Goal: Task Accomplishment & Management: Complete application form

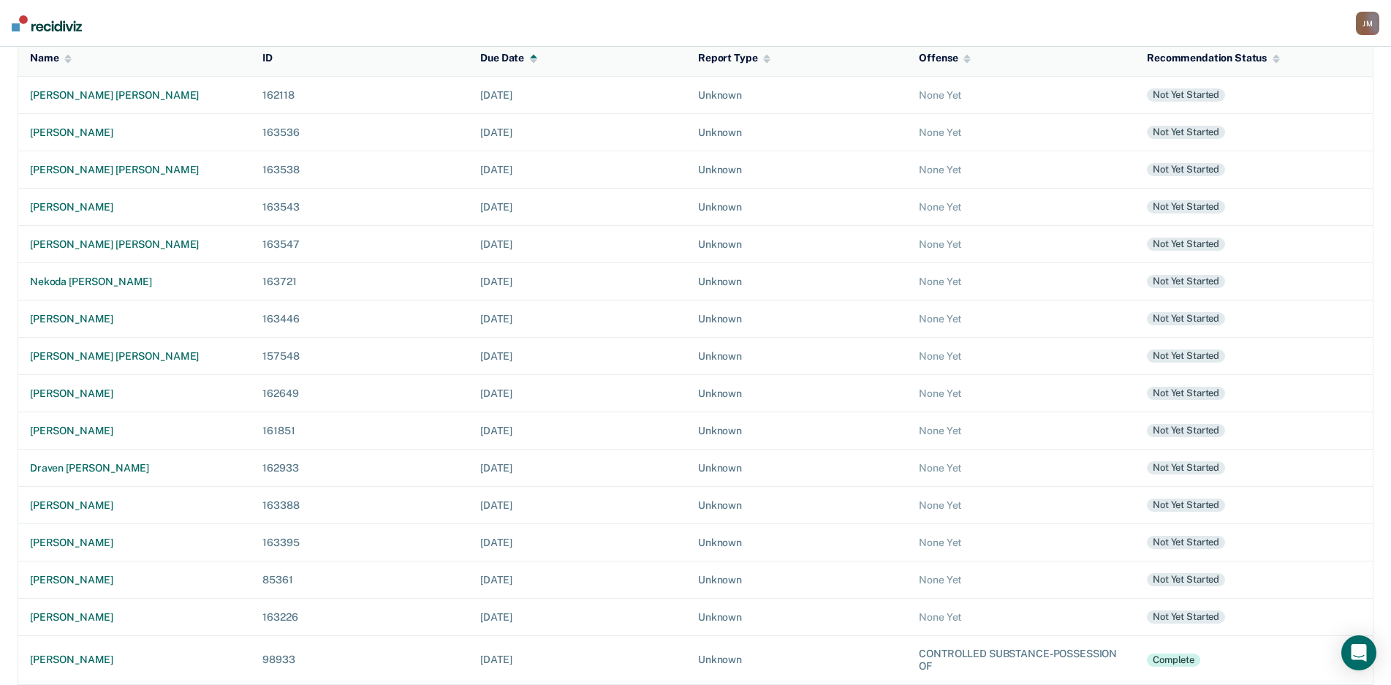
scroll to position [178, 0]
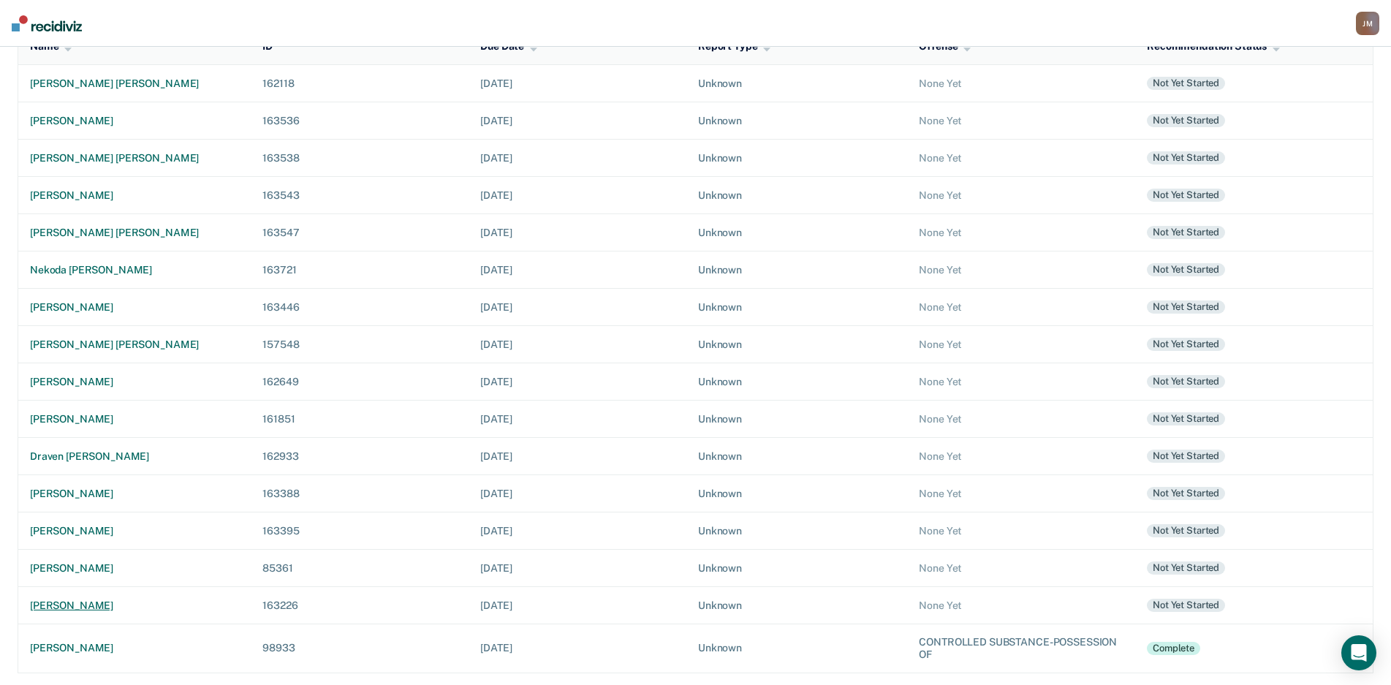
click at [37, 601] on div "[PERSON_NAME]" at bounding box center [134, 605] width 209 height 12
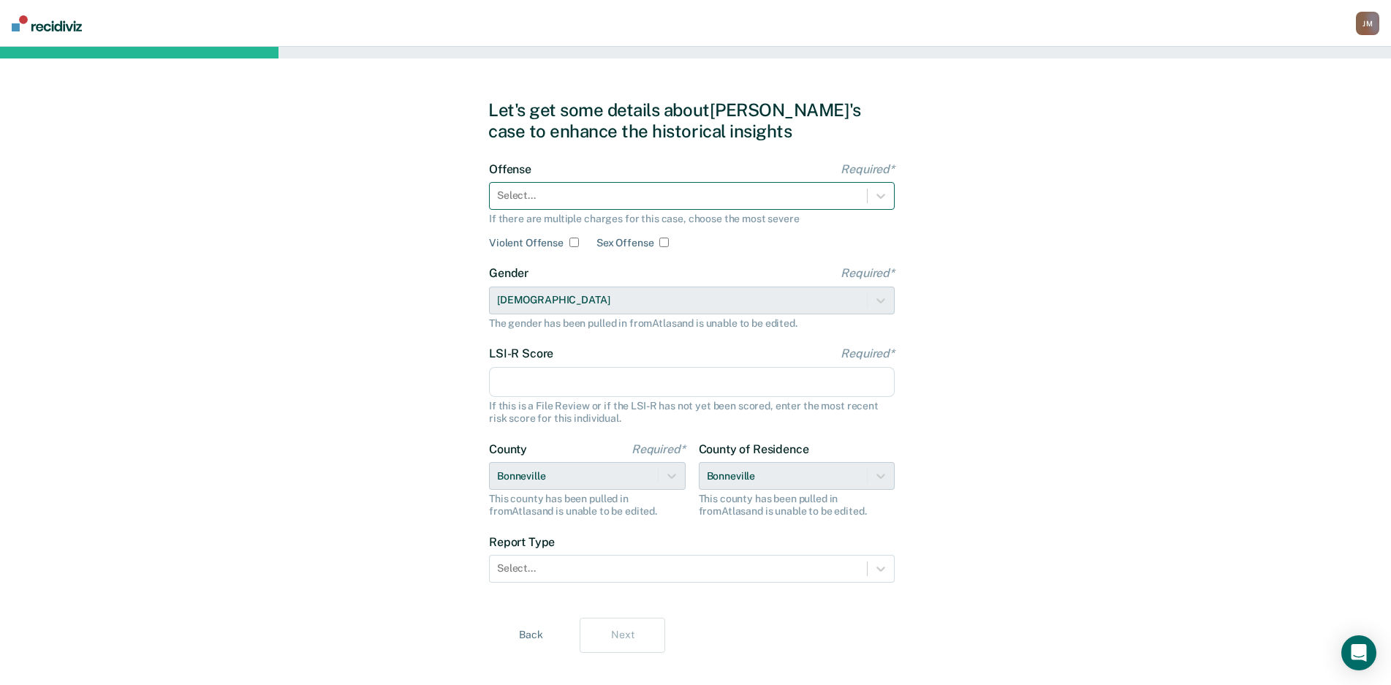
click at [803, 184] on div "Select..." at bounding box center [692, 196] width 406 height 28
click at [883, 197] on icon at bounding box center [880, 196] width 9 height 5
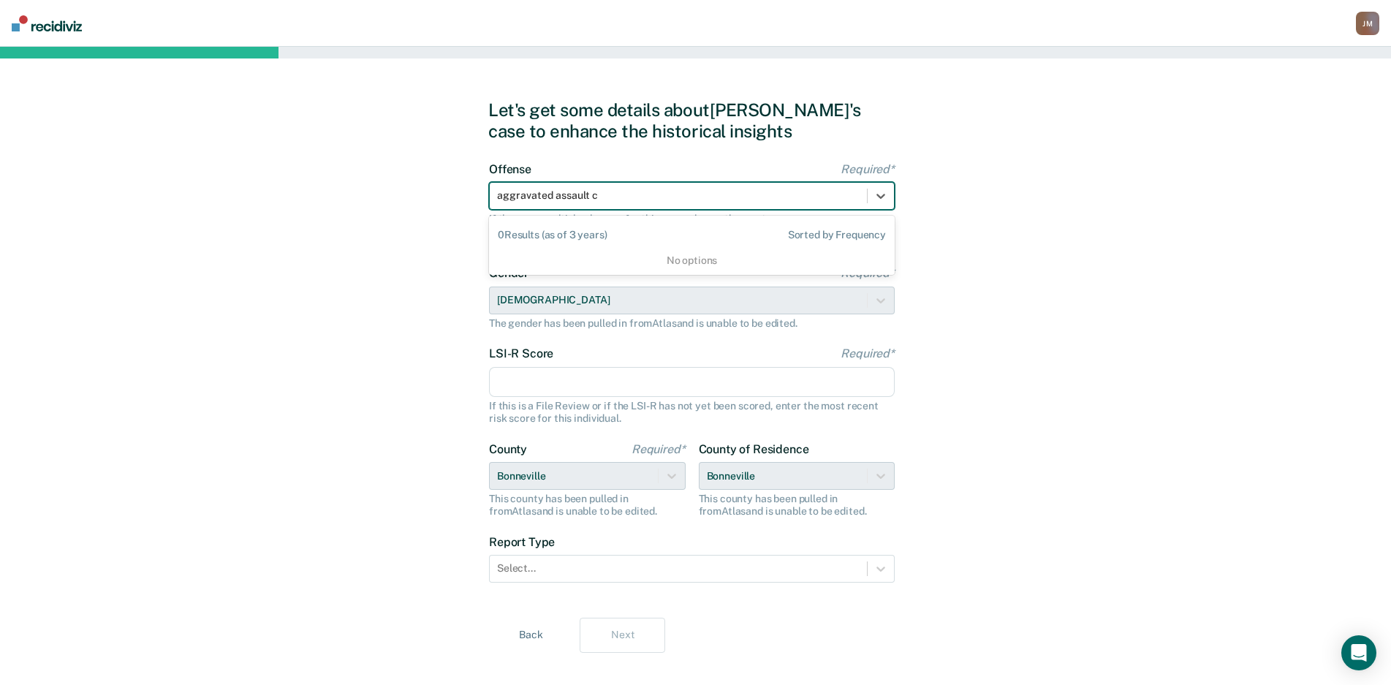
type input "aggravated assault"
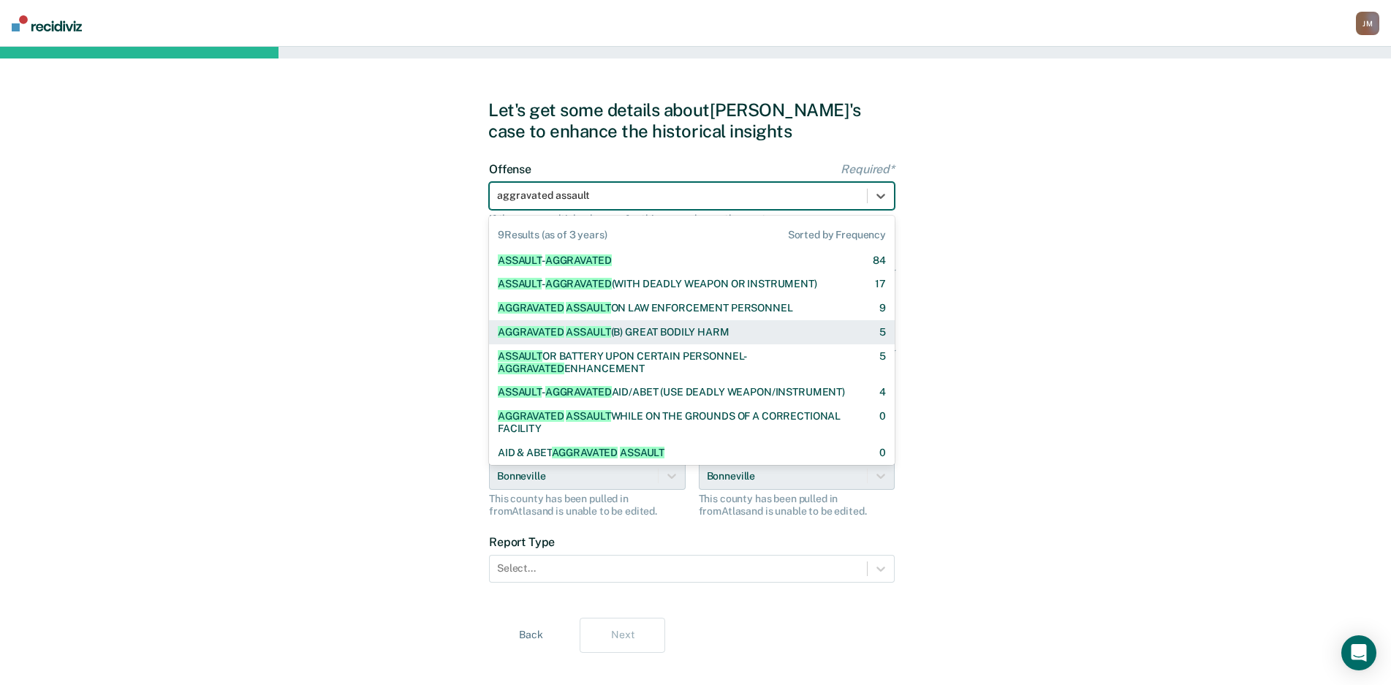
click at [707, 326] on div "AGGRAVATED ASSAULT (B) GREAT BODILY HARM" at bounding box center [614, 332] width 232 height 12
checkbox input "true"
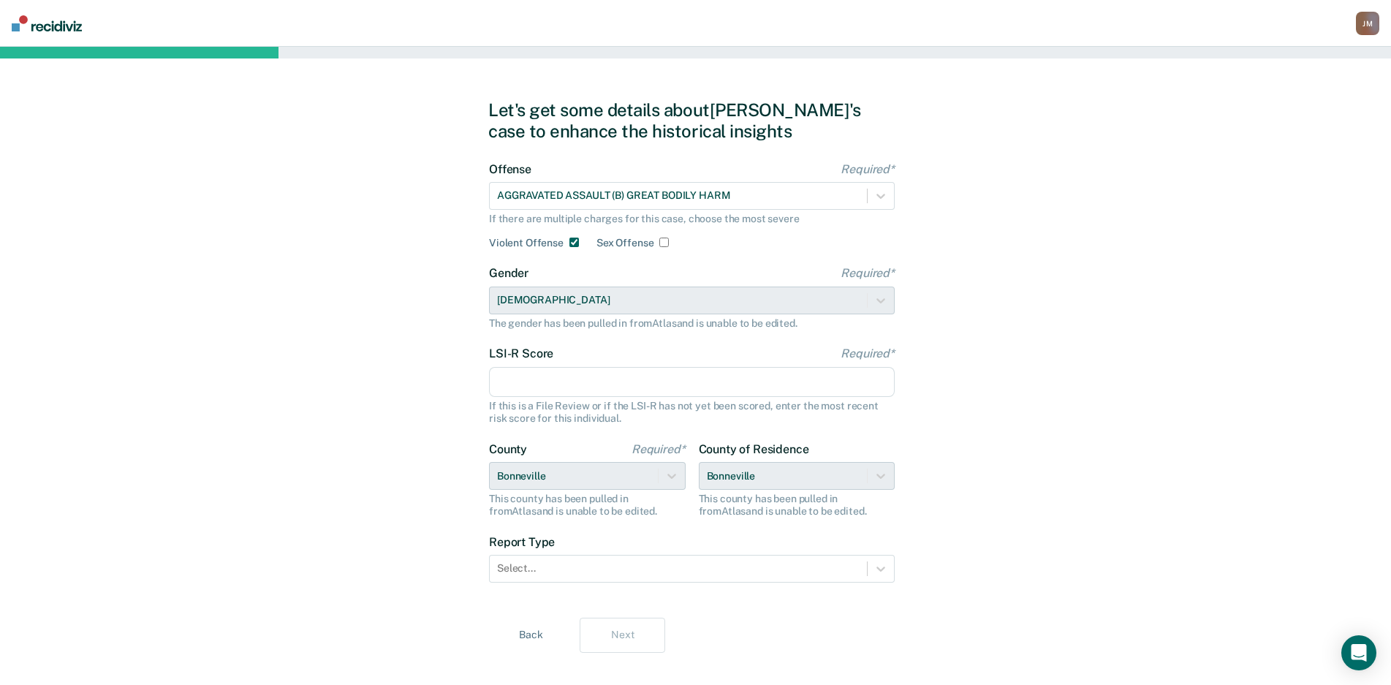
click at [786, 377] on input "LSI-R Score Required*" at bounding box center [692, 382] width 406 height 31
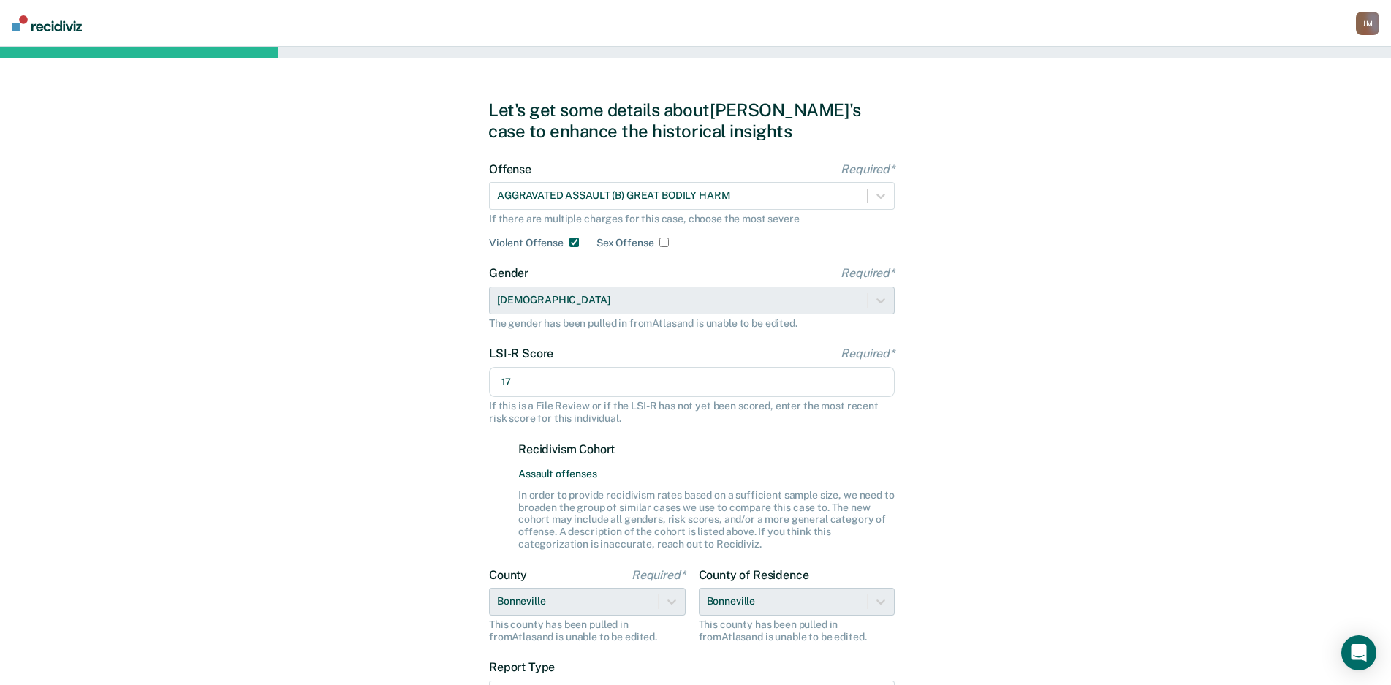
scroll to position [146, 0]
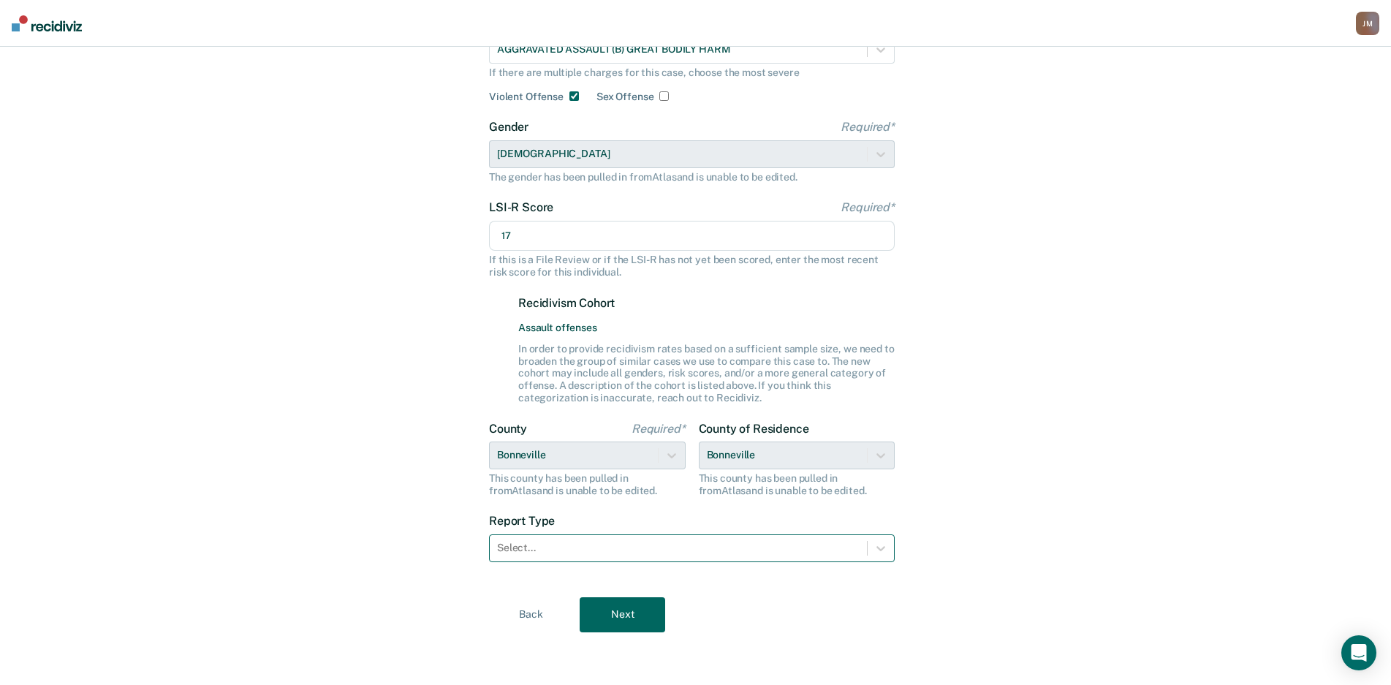
type input "17"
click at [672, 551] on div at bounding box center [678, 547] width 362 height 15
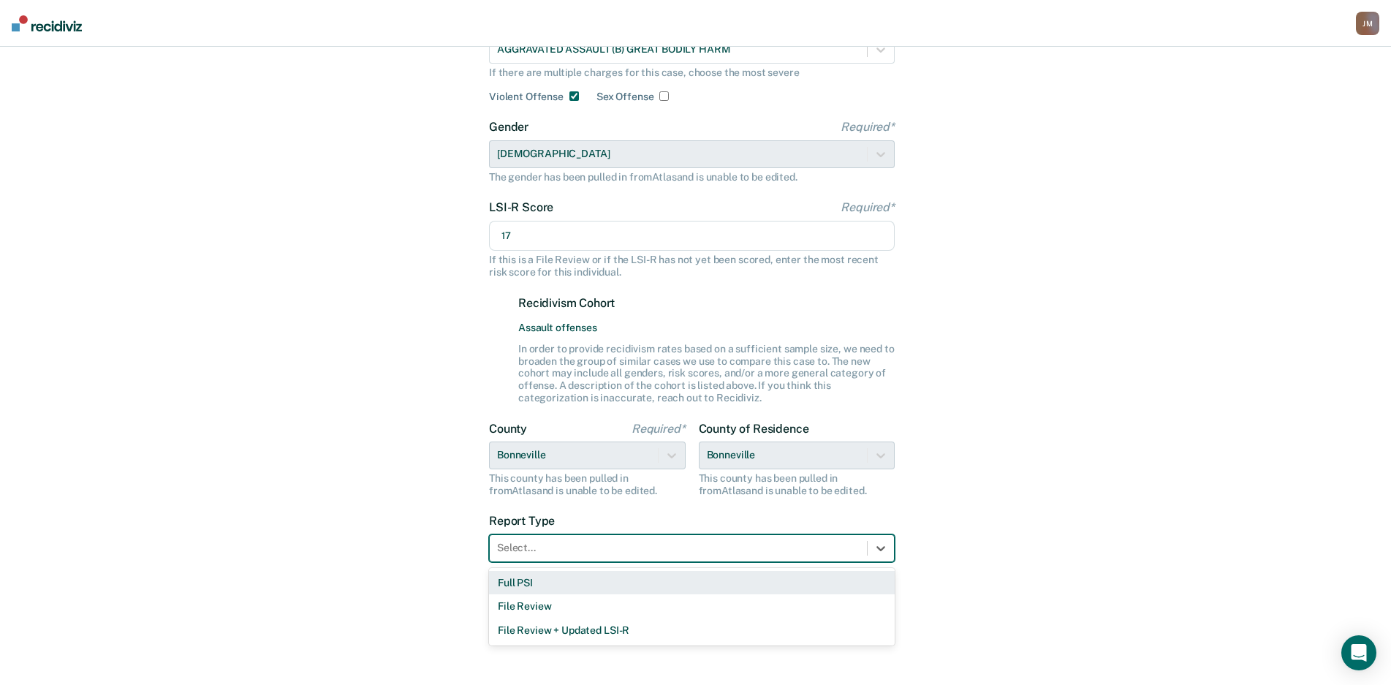
click at [598, 574] on div "Full PSI" at bounding box center [692, 583] width 406 height 24
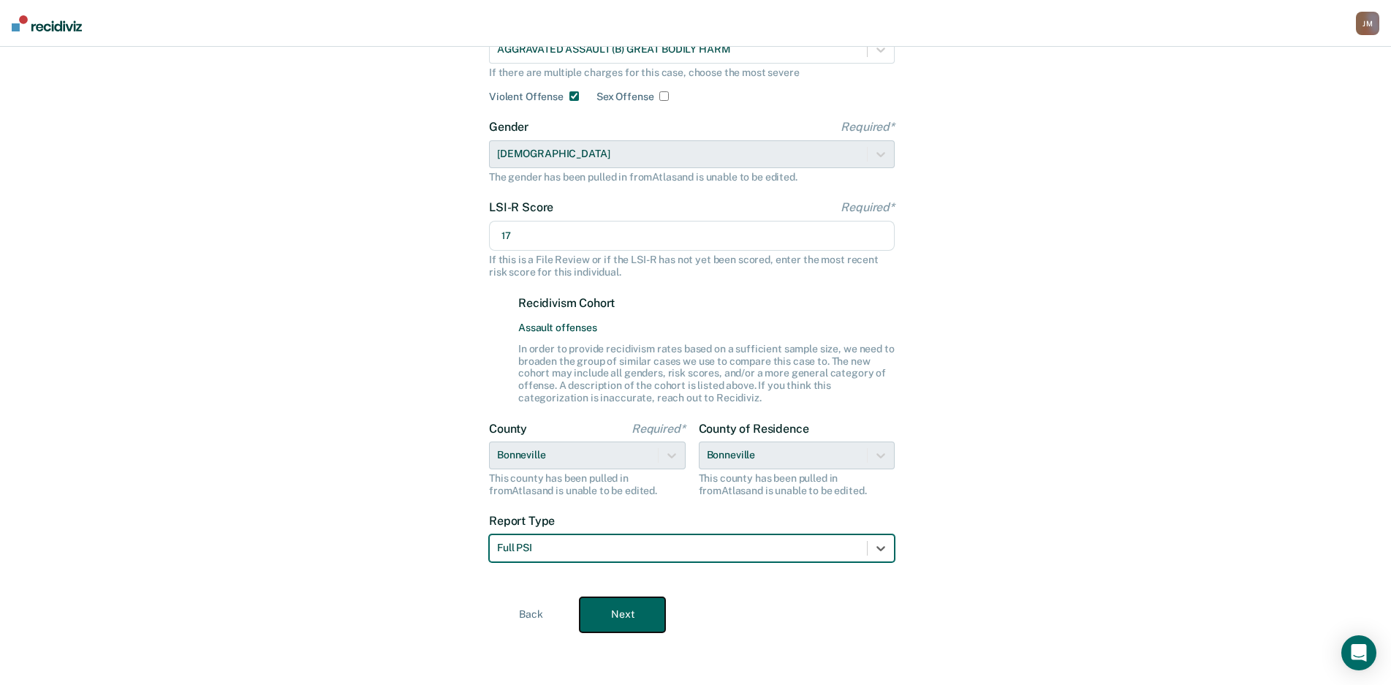
click at [602, 599] on button "Next" at bounding box center [621, 614] width 85 height 35
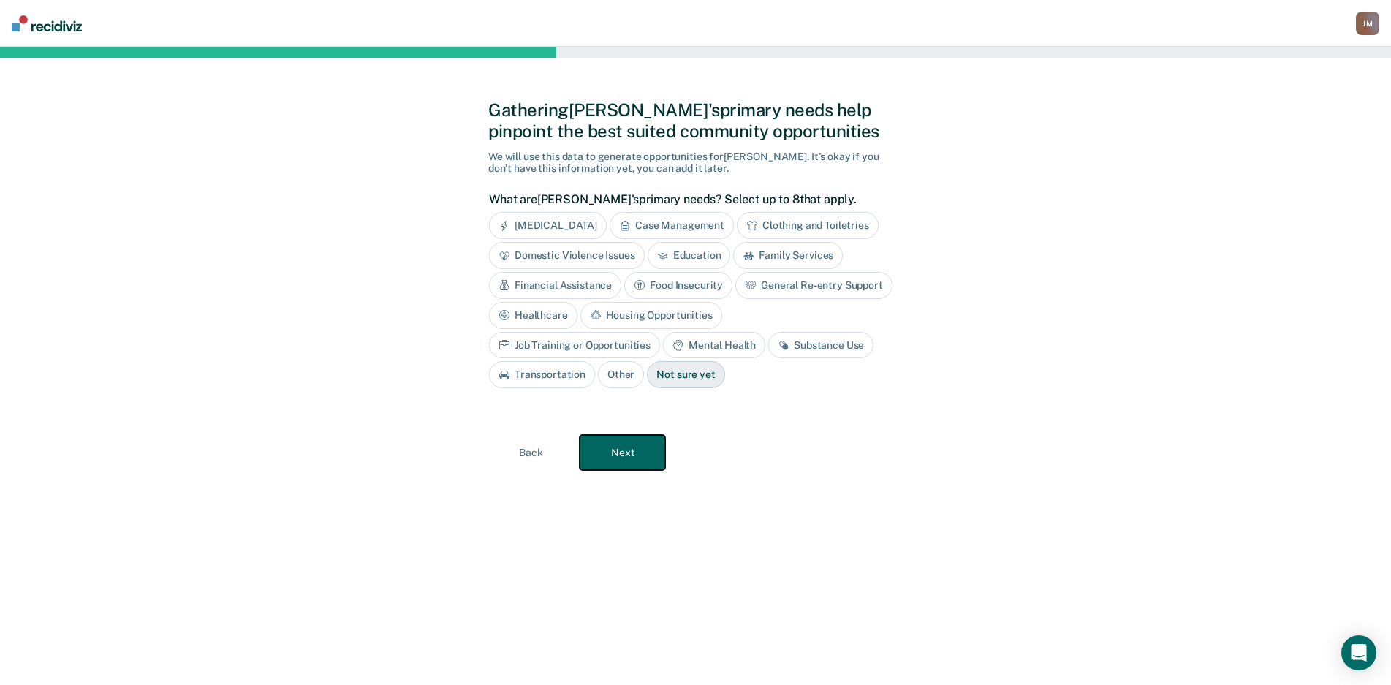
scroll to position [0, 0]
click at [646, 449] on button "Next" at bounding box center [628, 452] width 85 height 35
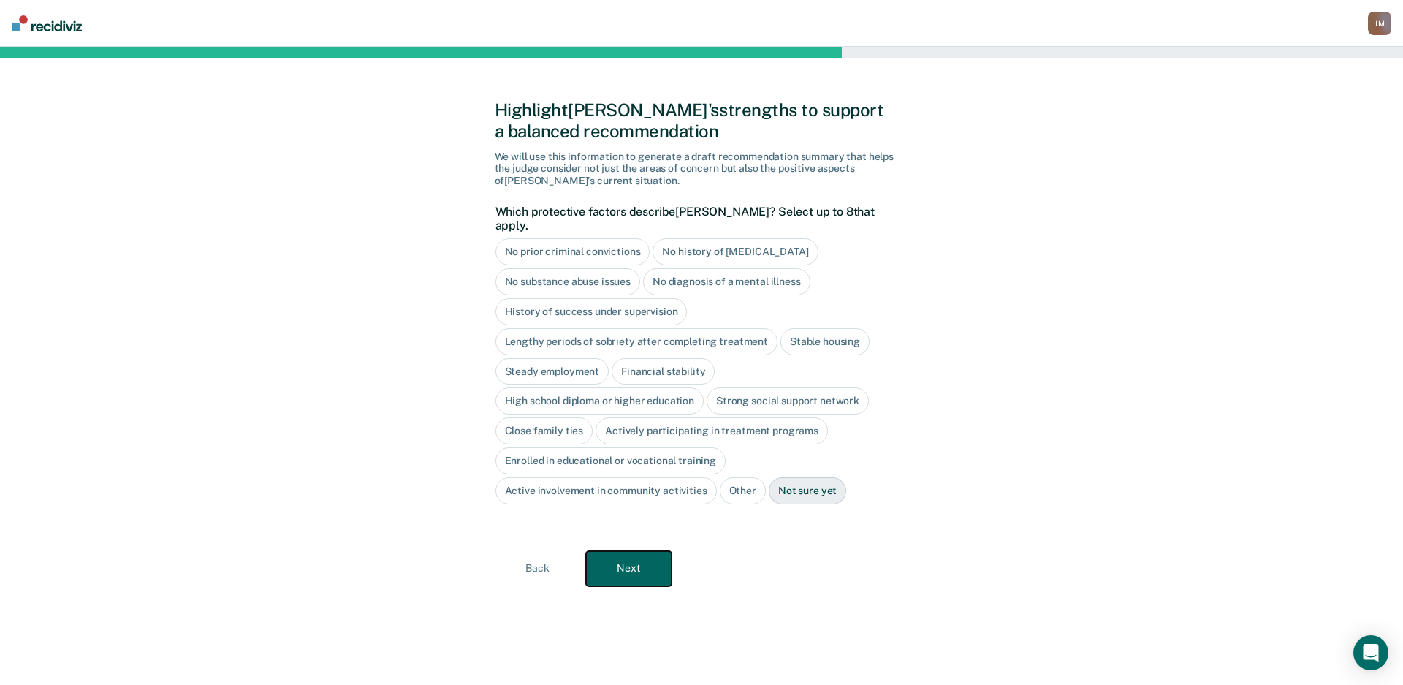
click at [622, 563] on button "Next" at bounding box center [628, 568] width 85 height 35
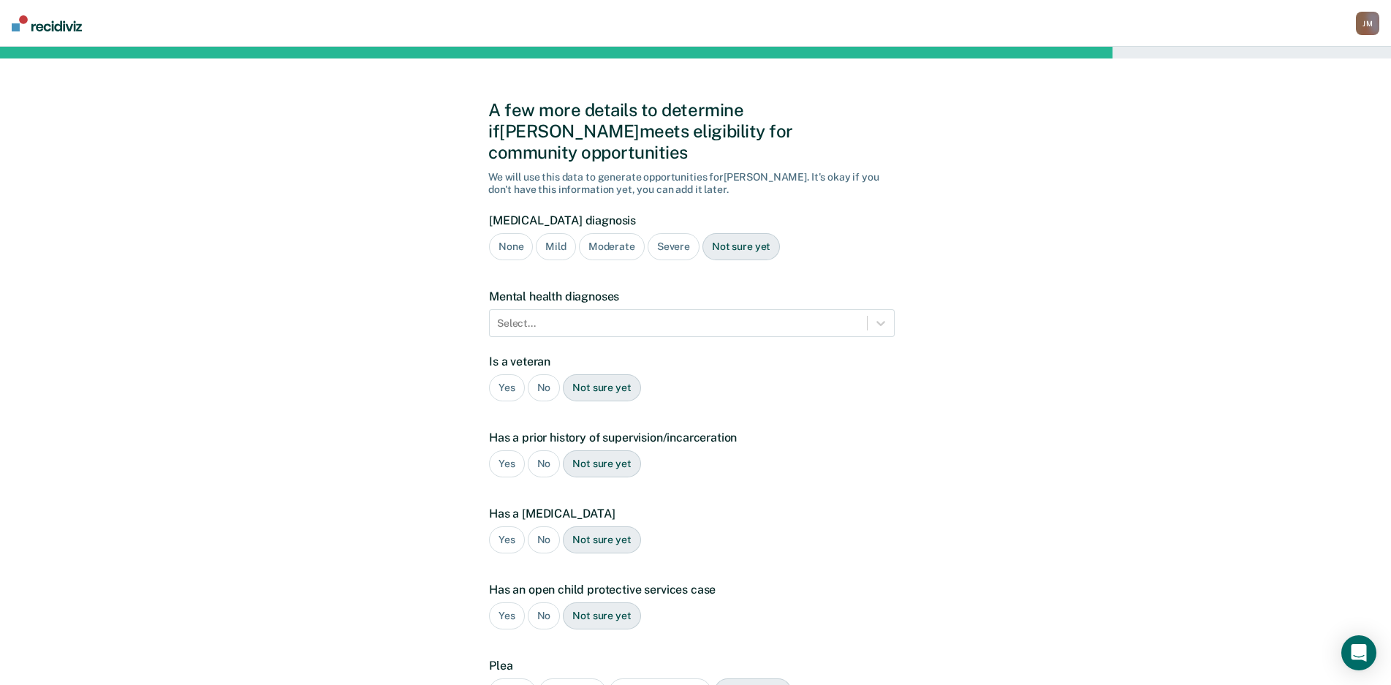
click at [510, 233] on div "None" at bounding box center [511, 246] width 44 height 27
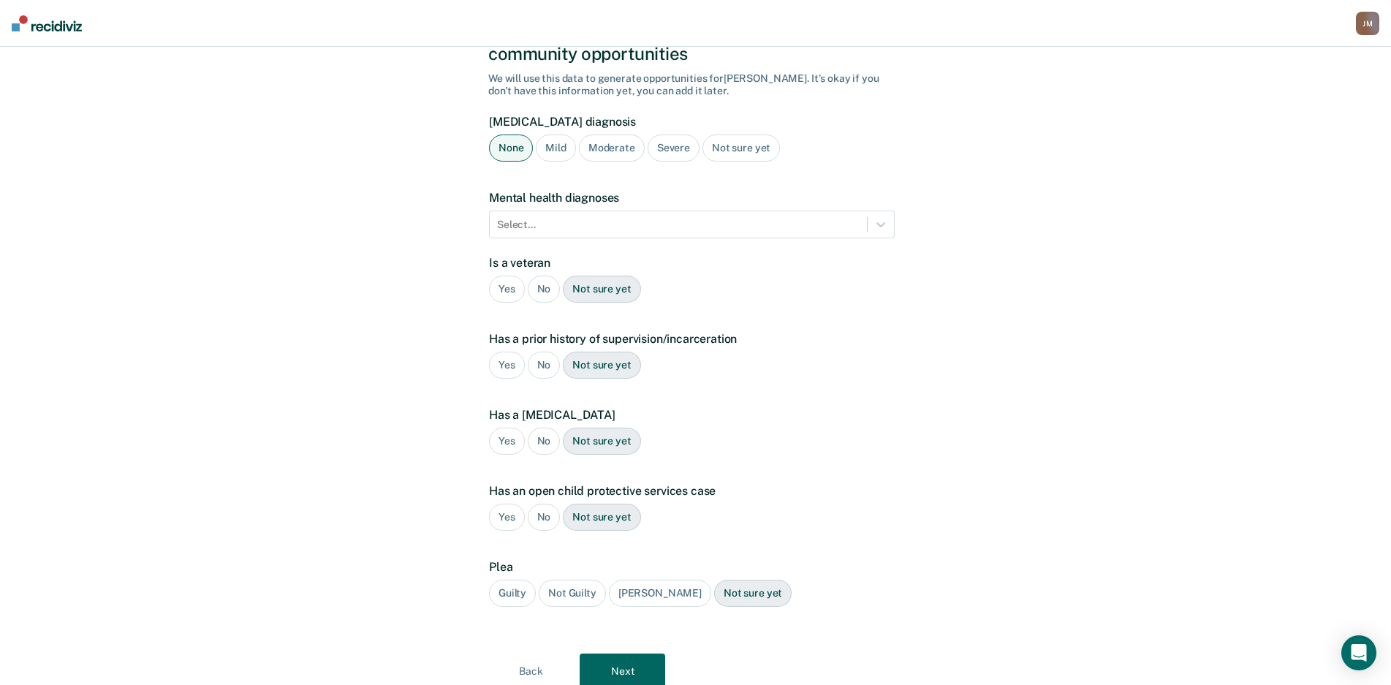
scroll to position [134, 0]
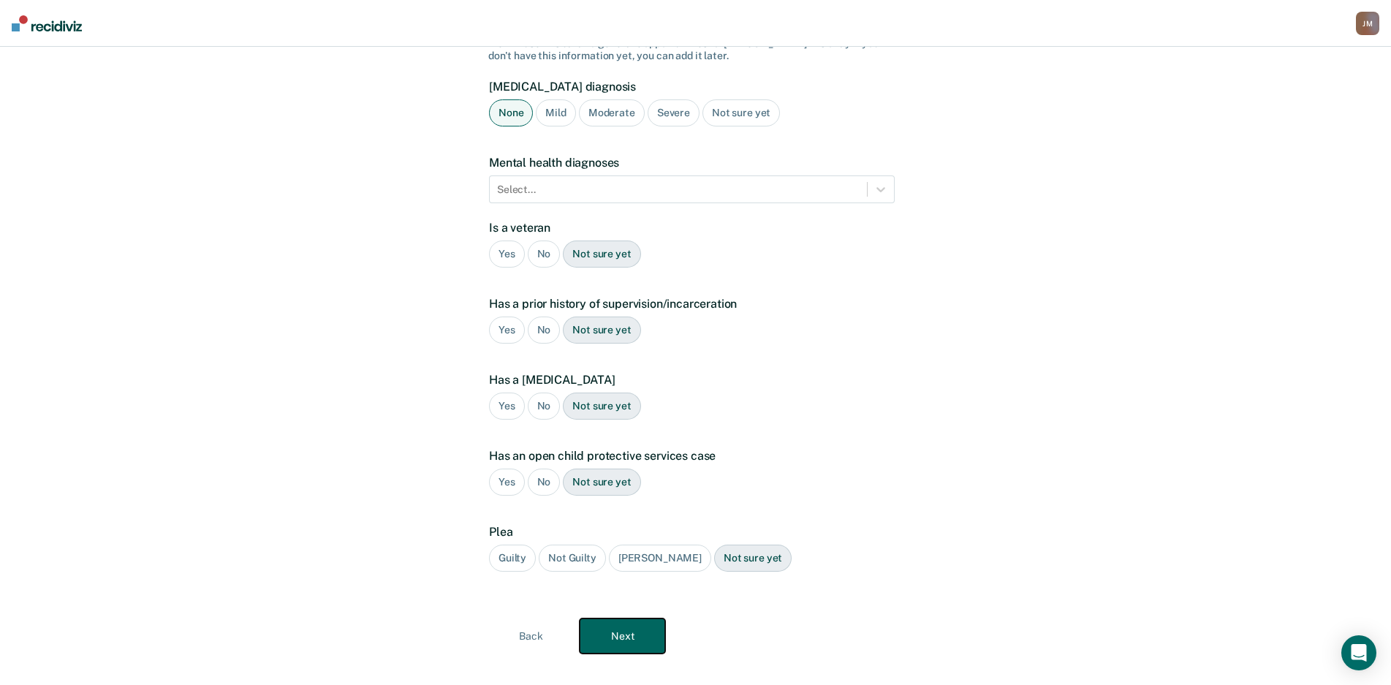
click at [609, 619] on button "Next" at bounding box center [621, 635] width 85 height 35
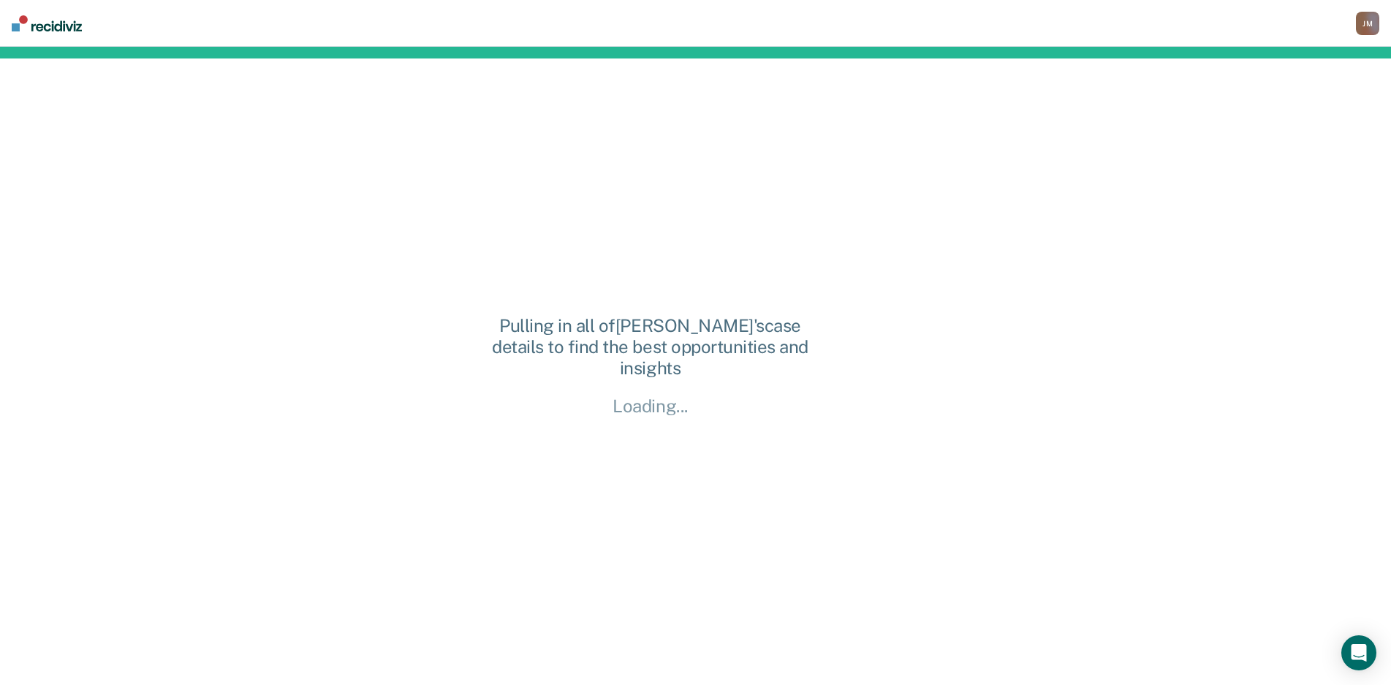
scroll to position [0, 0]
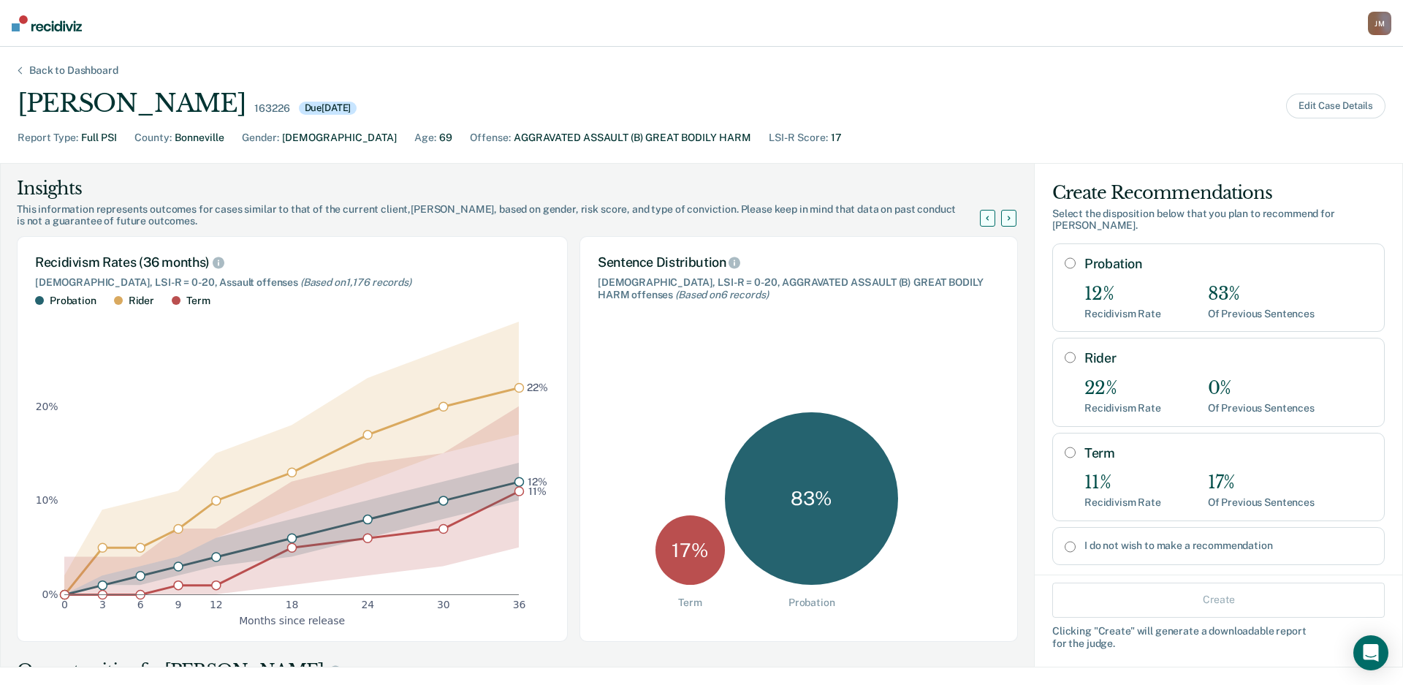
click at [1245, 268] on div "Probation 12% Recidivism Rate 83% Of Previous Sentences" at bounding box center [1228, 288] width 288 height 64
radio input "true"
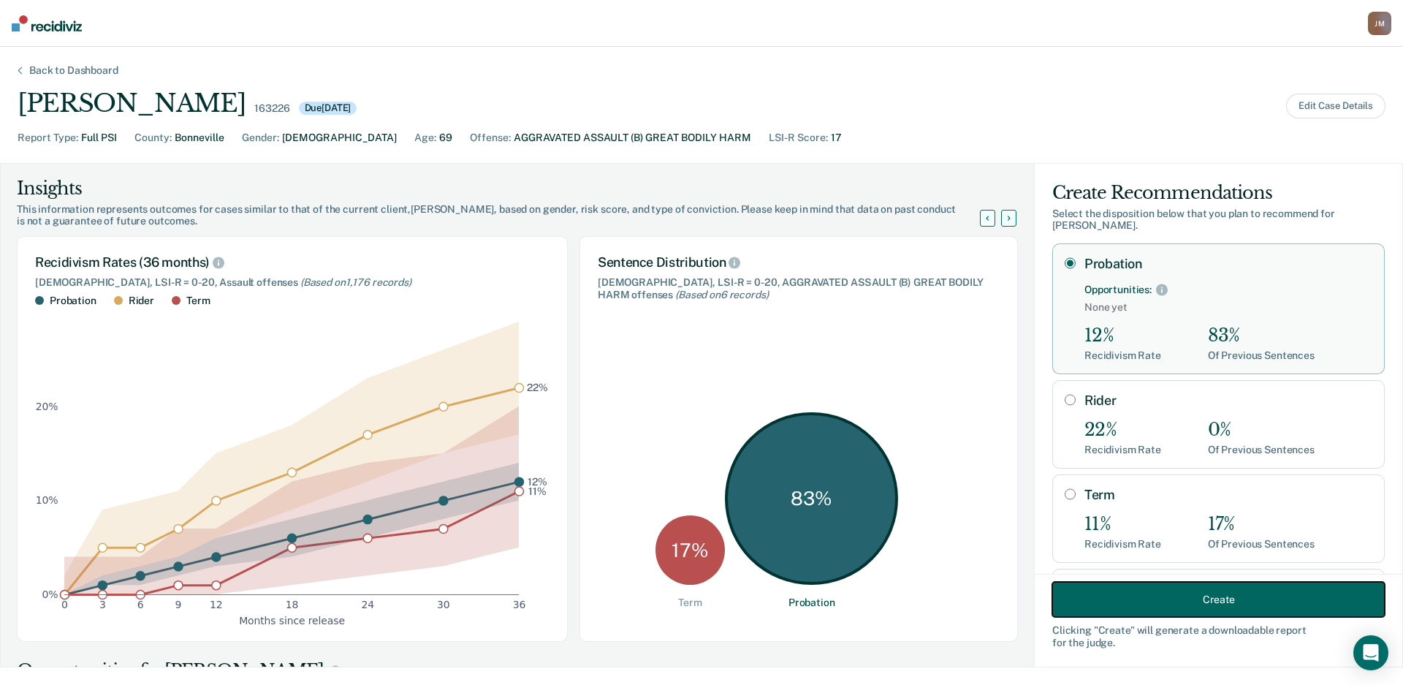
click at [1271, 599] on button "Create" at bounding box center [1218, 599] width 332 height 35
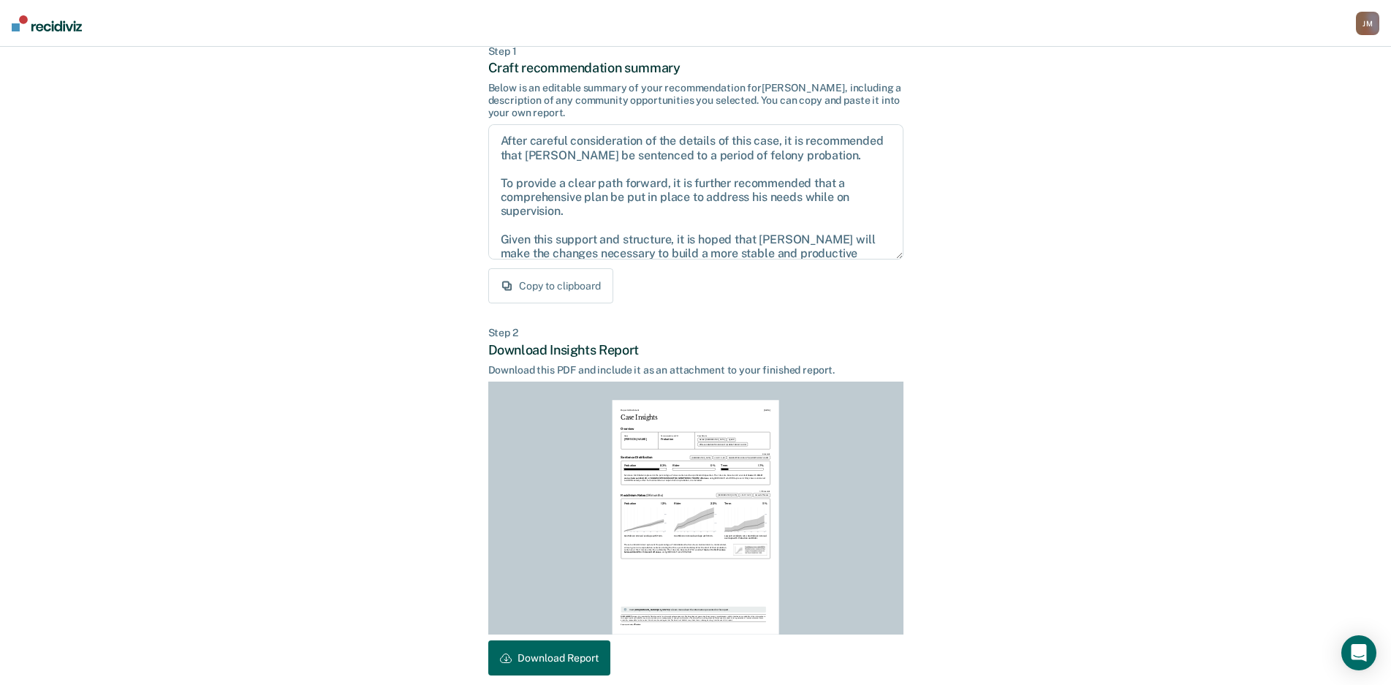
scroll to position [148, 0]
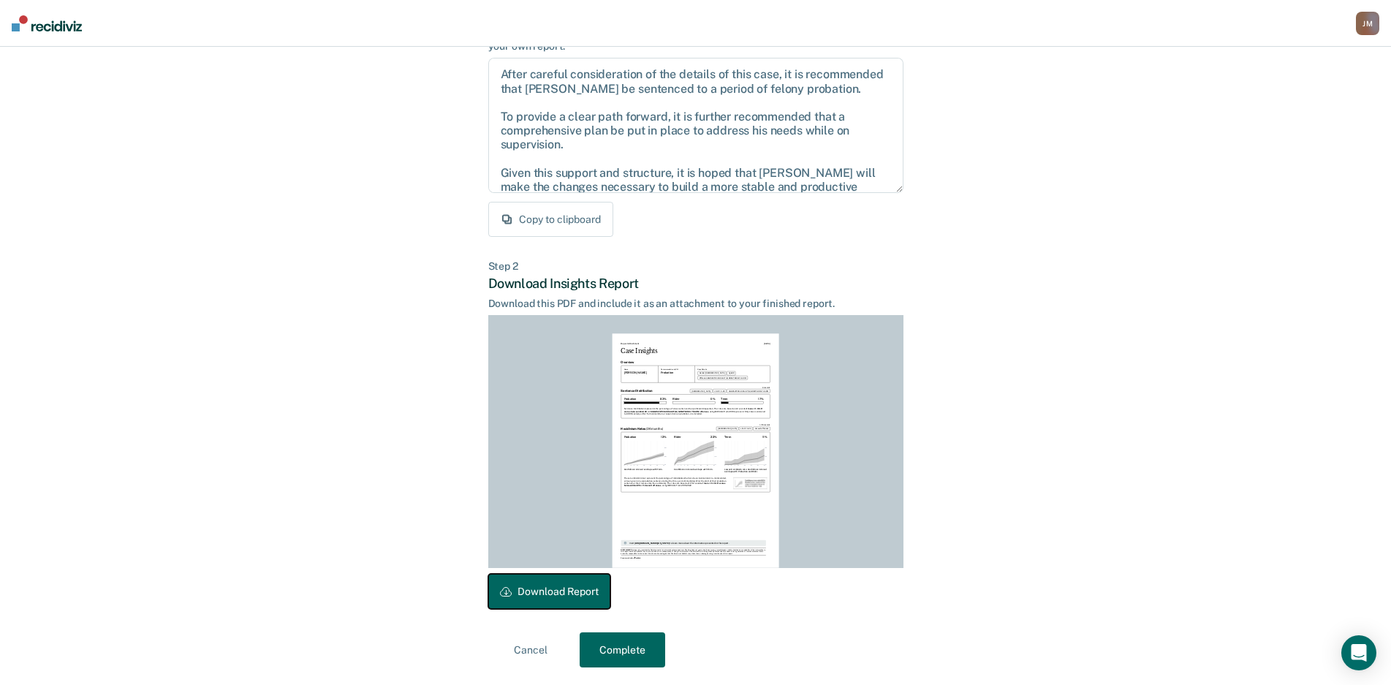
click at [571, 593] on button "Download Report" at bounding box center [549, 591] width 122 height 35
click at [628, 658] on button "Complete" at bounding box center [621, 649] width 85 height 35
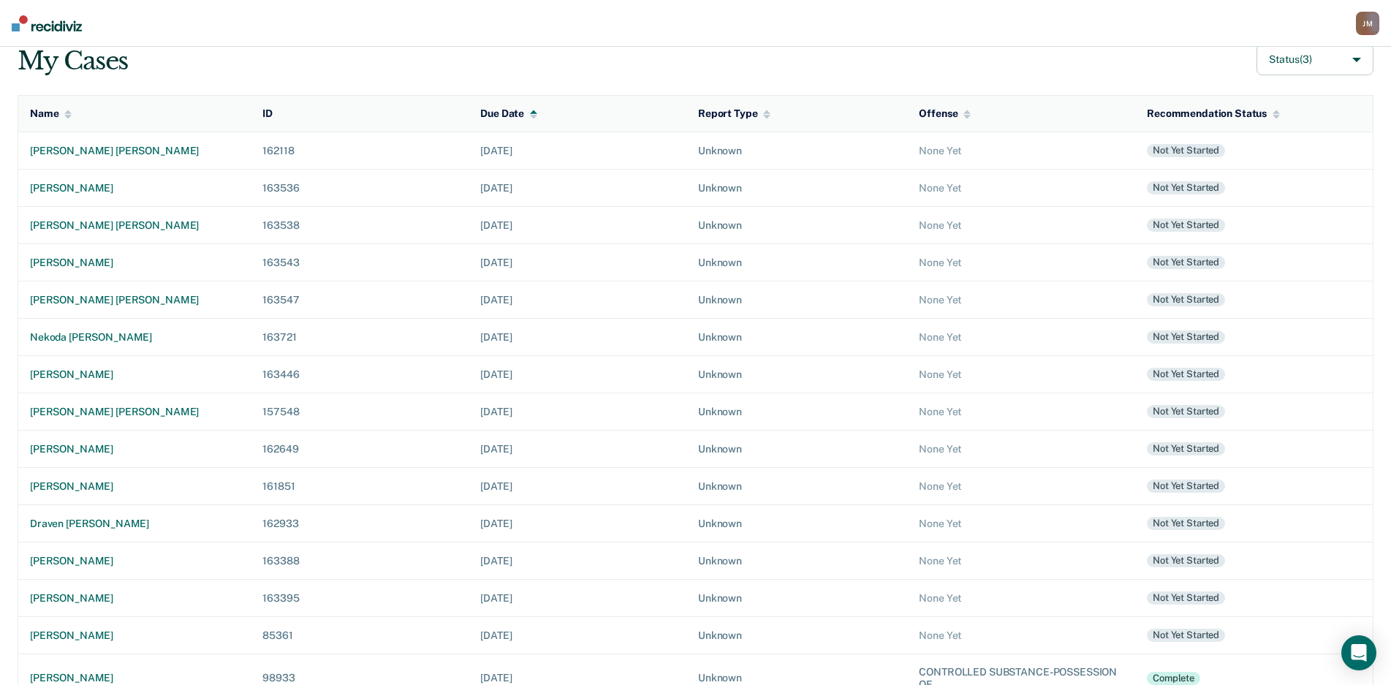
scroll to position [189, 0]
